Goal: Information Seeking & Learning: Learn about a topic

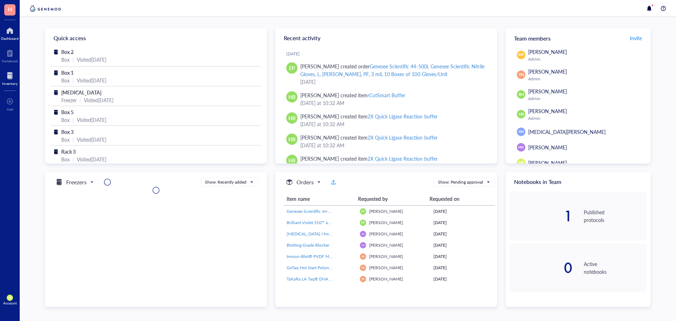
click at [10, 79] on div at bounding box center [9, 75] width 15 height 11
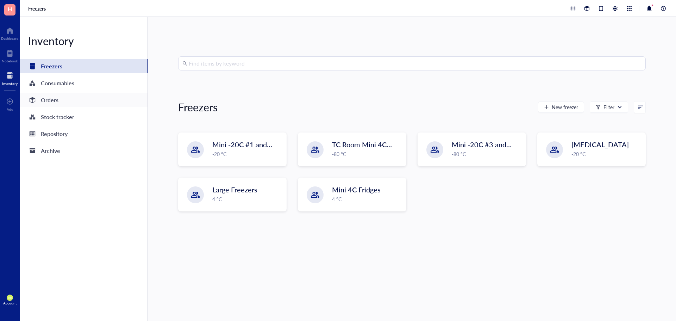
click at [54, 101] on div "Orders" at bounding box center [50, 100] width 18 height 10
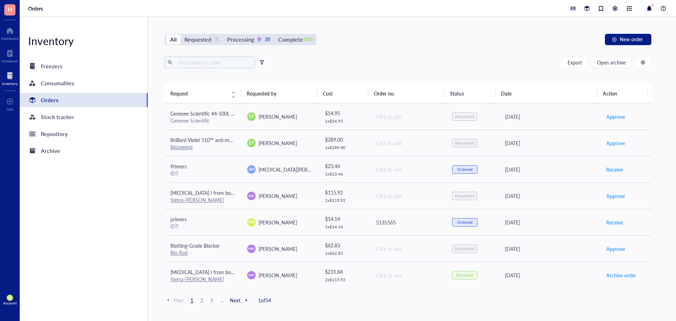
click at [220, 64] on input "text" at bounding box center [213, 62] width 77 height 11
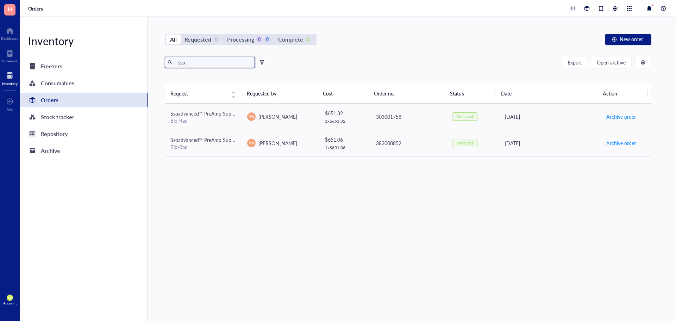
type input "sso"
click at [57, 70] on div "Freezers" at bounding box center [51, 66] width 21 height 10
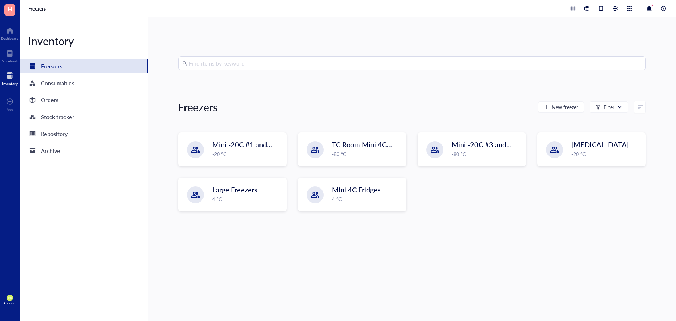
click at [243, 64] on input "search" at bounding box center [415, 63] width 453 height 13
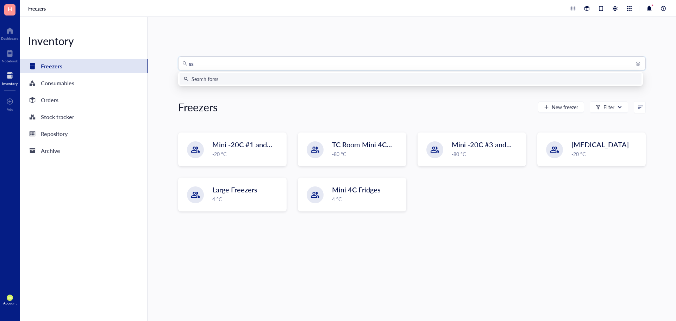
type input "sso"
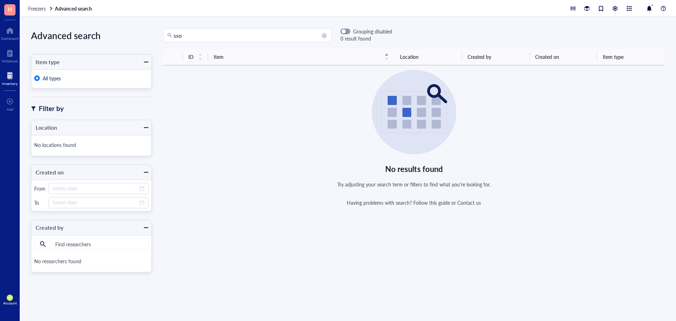
click at [191, 37] on input "sso" at bounding box center [251, 35] width 154 height 13
drag, startPoint x: 191, startPoint y: 37, endPoint x: 168, endPoint y: 38, distance: 22.9
click at [168, 38] on div "sso" at bounding box center [247, 35] width 169 height 14
type input "supermix"
click at [11, 76] on div at bounding box center [9, 75] width 15 height 11
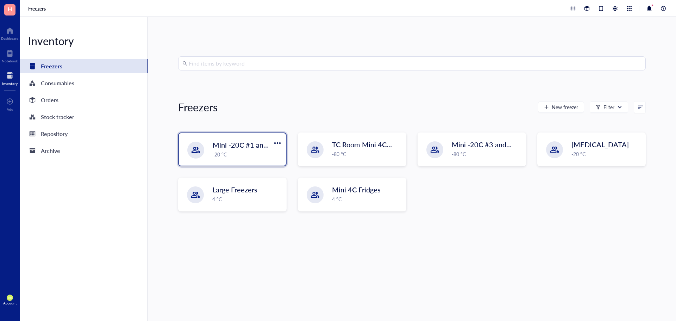
click at [254, 146] on span "Mini -20C #1 and #2" at bounding box center [245, 145] width 65 height 10
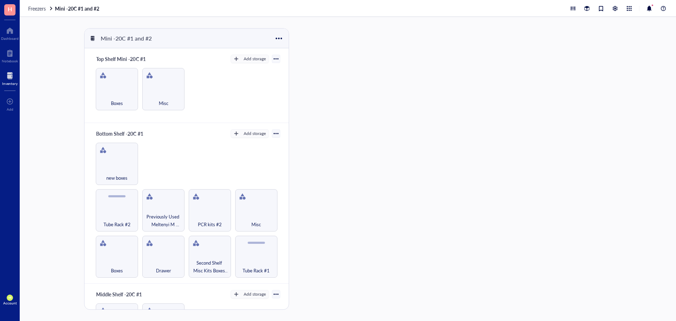
click at [274, 131] on div at bounding box center [276, 133] width 5 height 5
click at [192, 142] on div "Bottom Shelf -20C #1 Add storage Settings Export Restore rack Restore category …" at bounding box center [187, 203] width 204 height 161
click at [284, 27] on div "Mini -20C #1 and #2 Top Shelf Mini -20C #1 Add storage Boxes Misc Bottom Shelf …" at bounding box center [348, 169] width 656 height 304
click at [281, 37] on div at bounding box center [279, 38] width 10 height 10
click at [289, 96] on div "Mini -20C #1 and #2 Top Shelf Mini -20C #1 Add storage Boxes Misc Bottom Shelf …" at bounding box center [187, 168] width 207 height 281
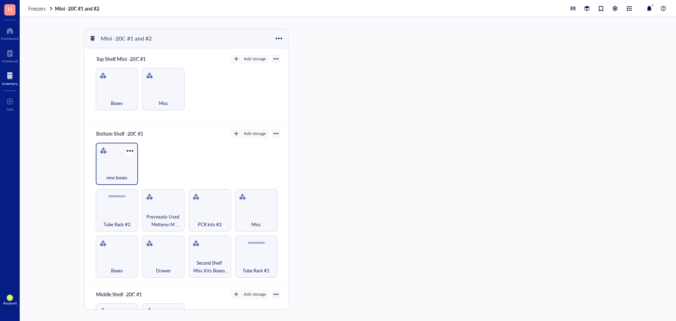
click at [119, 176] on span "new boxes" at bounding box center [116, 178] width 21 height 8
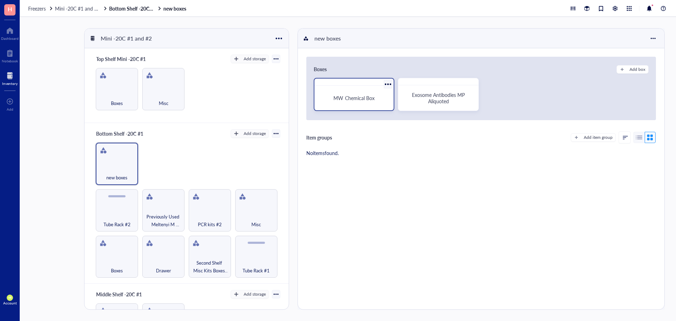
click at [366, 105] on div "MW Chemical Box" at bounding box center [354, 97] width 74 height 19
click at [473, 96] on div "Exosome Antibodies MP Aliquoted" at bounding box center [438, 97] width 74 height 19
click at [115, 175] on span "new boxes" at bounding box center [116, 178] width 21 height 8
click at [118, 99] on span "Boxes" at bounding box center [117, 103] width 12 height 8
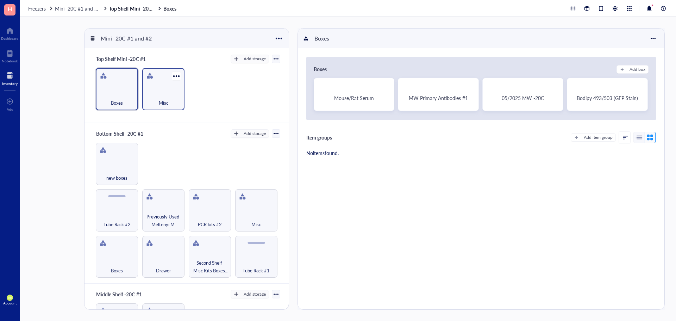
click at [170, 99] on div "Misc" at bounding box center [163, 98] width 35 height 15
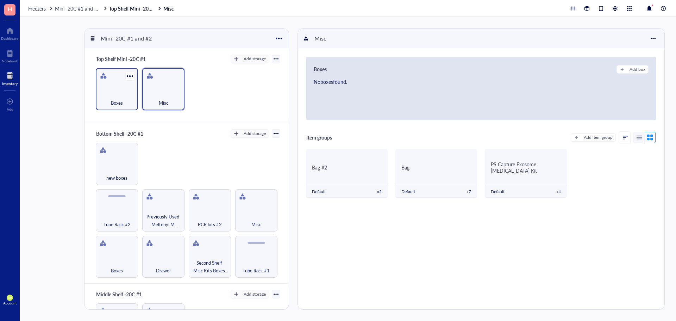
click at [134, 100] on div "Boxes" at bounding box center [116, 98] width 35 height 15
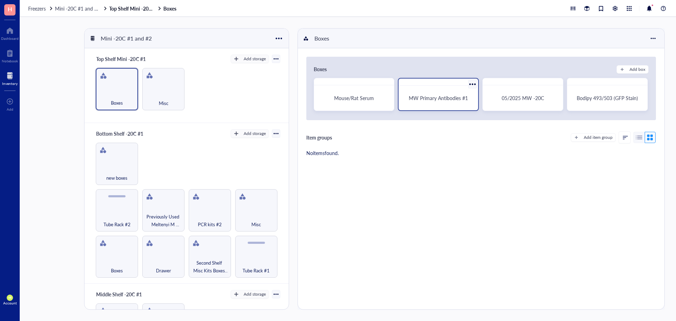
click at [437, 99] on span "MW Primary Antibodies #1" at bounding box center [438, 97] width 59 height 7
click at [605, 104] on div "Bodipy 493/503 (GFP Stain)" at bounding box center [607, 97] width 74 height 19
click at [527, 97] on span "05/2025 MW -20C" at bounding box center [523, 97] width 42 height 7
click at [447, 94] on div "MW Primary Antibodies #1" at bounding box center [438, 97] width 74 height 19
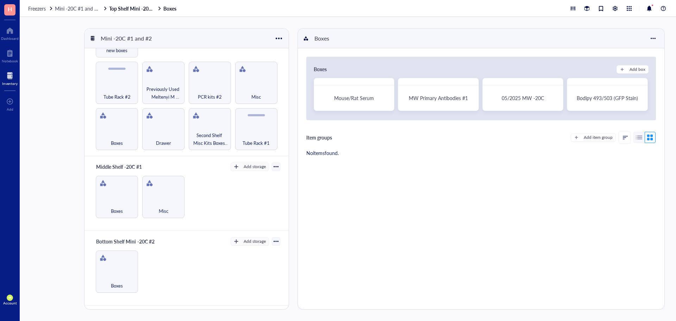
scroll to position [141, 0]
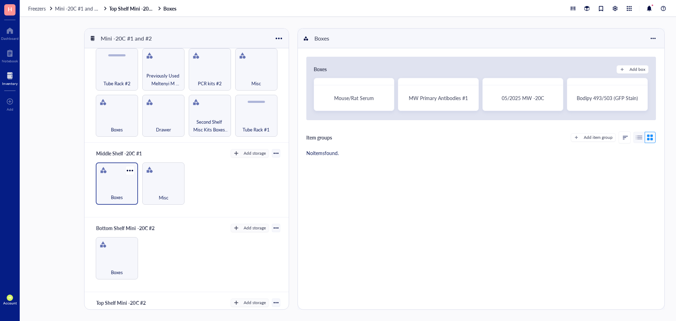
click at [121, 177] on div "Boxes" at bounding box center [117, 183] width 42 height 42
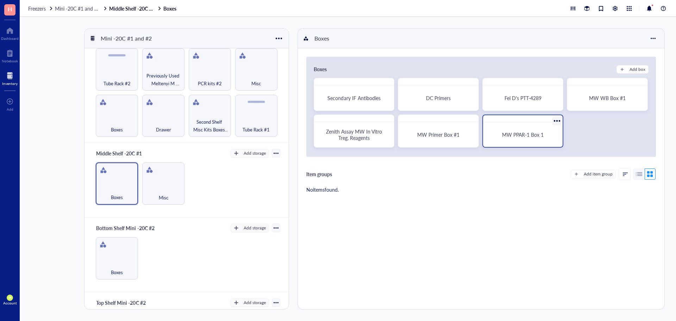
click at [531, 138] on div "MW PPAR-1 Box 1" at bounding box center [523, 134] width 74 height 19
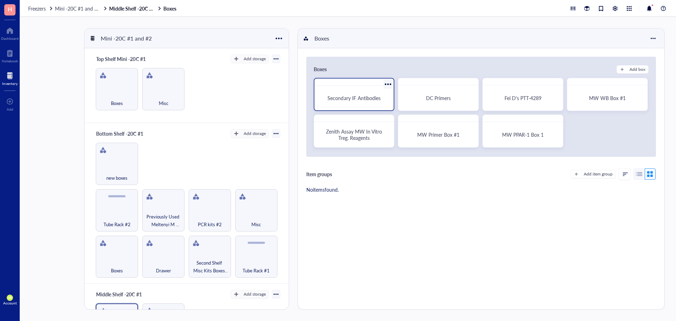
click at [377, 107] on div "Secondary IF Antibodies" at bounding box center [354, 94] width 81 height 33
click at [440, 101] on div "DC Primers" at bounding box center [438, 97] width 74 height 19
click at [537, 101] on div "Fei D's PTT-4289" at bounding box center [523, 97] width 74 height 19
click at [601, 105] on div "MW WB Box #1" at bounding box center [607, 97] width 74 height 19
click at [367, 137] on span "Zenith Assay MW In Vitro Treg. Reagents" at bounding box center [354, 134] width 57 height 13
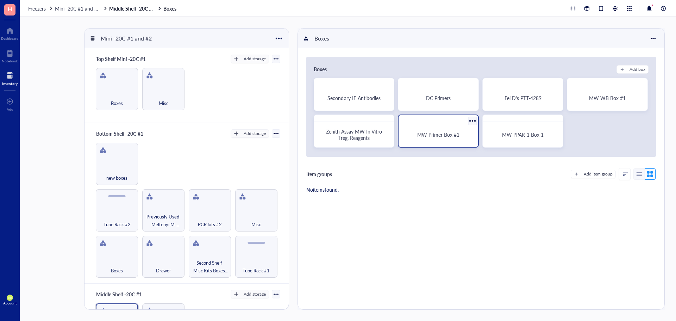
click at [442, 133] on span "MW Primer Box #1" at bounding box center [438, 134] width 42 height 7
click at [507, 140] on div "MW PPAR-1 Box 1" at bounding box center [523, 134] width 74 height 19
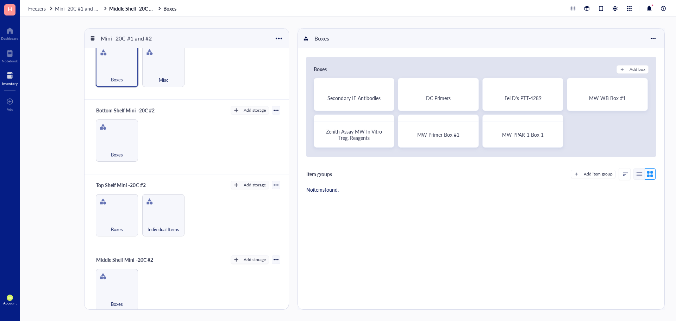
scroll to position [265, 0]
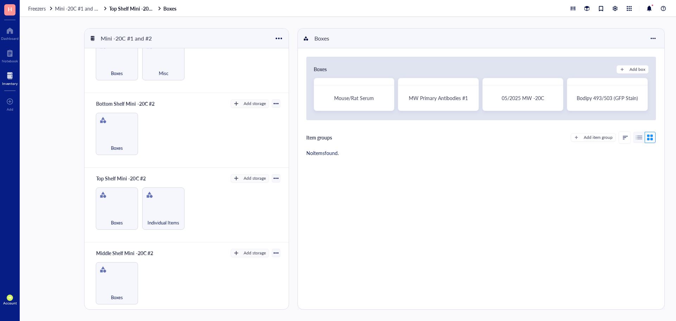
scroll to position [265, 0]
click at [81, 9] on span "Mini -20C #1 and #2" at bounding box center [77, 8] width 45 height 7
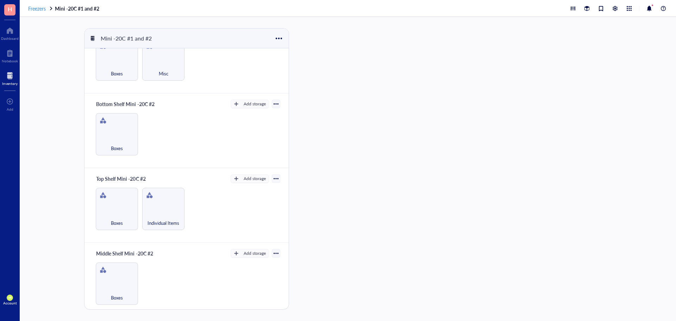
click at [41, 8] on span "Freezers" at bounding box center [37, 8] width 18 height 7
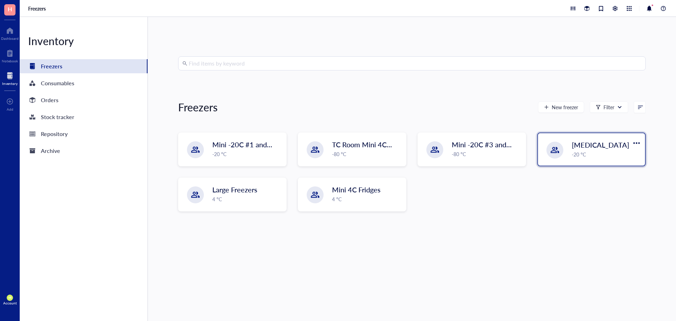
click at [590, 151] on div "-20 °C" at bounding box center [606, 154] width 69 height 8
